Goal: Navigation & Orientation: Find specific page/section

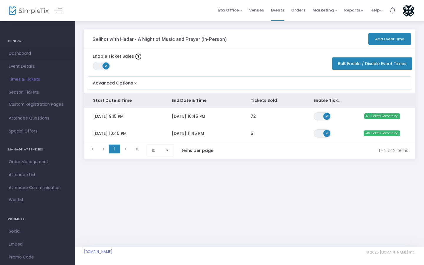
click at [15, 54] on span "Dashboard" at bounding box center [37, 54] width 57 height 8
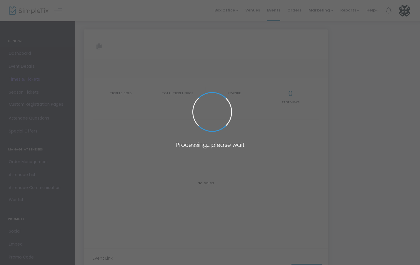
type input "[URL][DOMAIN_NAME]"
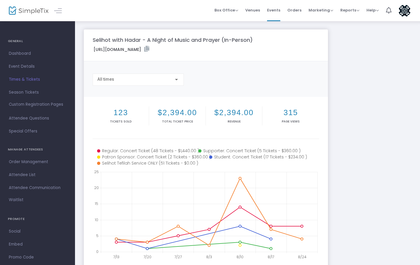
click at [19, 78] on span "Times & Tickets" at bounding box center [37, 80] width 57 height 8
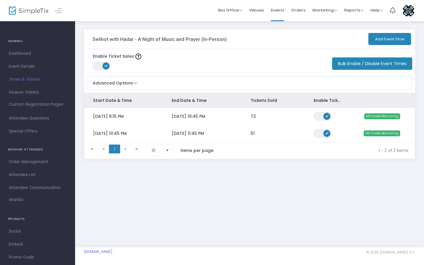
click at [16, 42] on h4 "GENERAL" at bounding box center [37, 41] width 59 height 12
click at [21, 52] on span "Dashboard" at bounding box center [37, 54] width 57 height 8
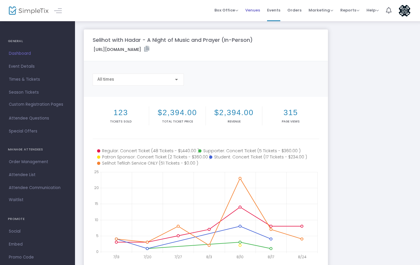
click at [252, 15] on span "Venues" at bounding box center [253, 10] width 15 height 15
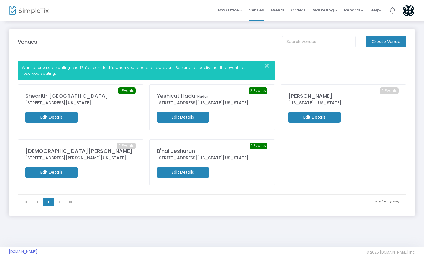
click at [132, 87] on div "1 Events [GEOGRAPHIC_DATA] [STREET_ADDRESS][US_STATE] Edit Details" at bounding box center [81, 107] width 126 height 46
click at [275, 13] on span "Events" at bounding box center [277, 10] width 13 height 15
